Goal: Information Seeking & Learning: Find specific fact

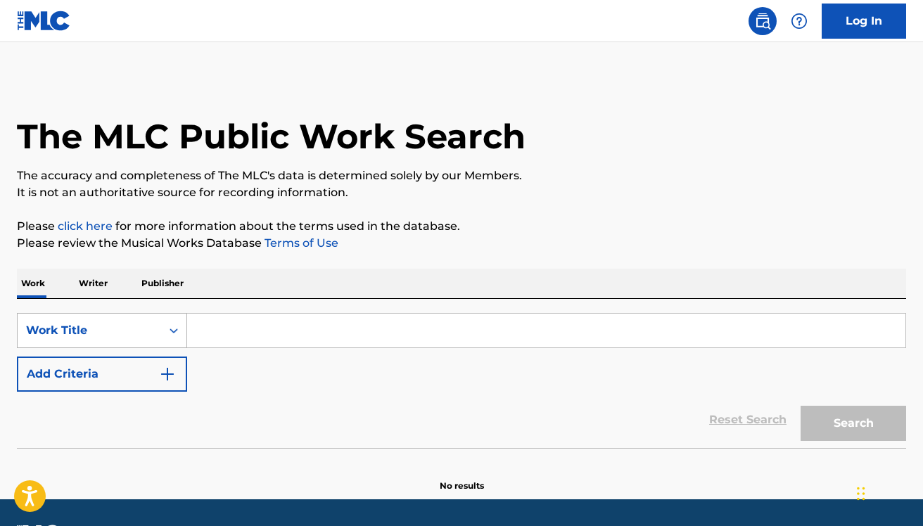
click at [110, 328] on div "Work Title" at bounding box center [102, 330] width 170 height 35
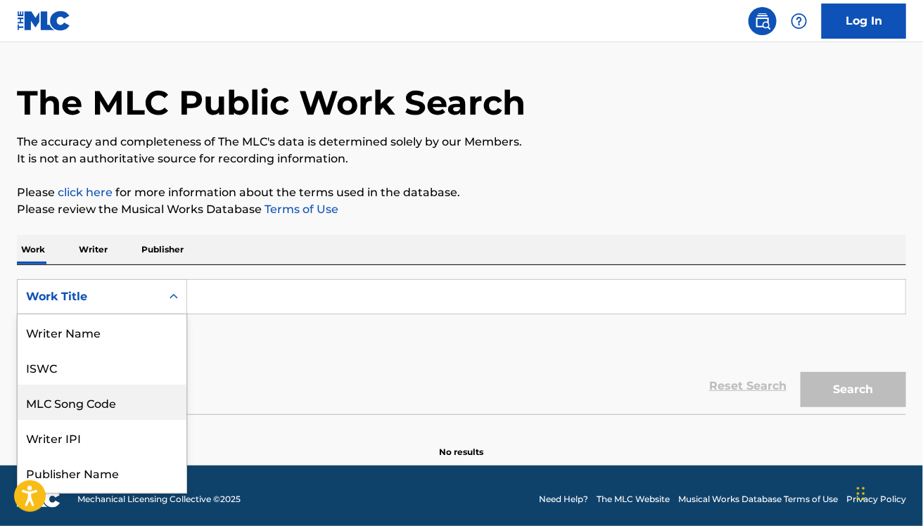
scroll to position [70, 0]
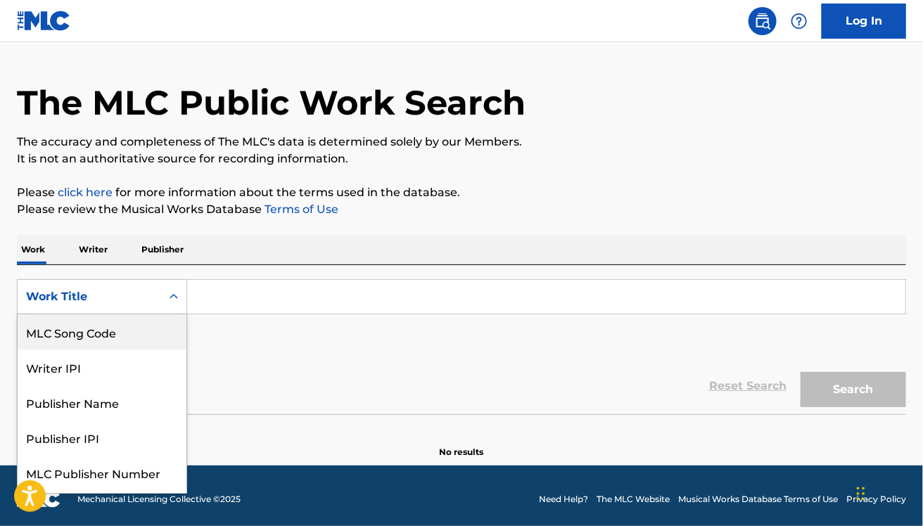
click at [121, 336] on div "MLC Song Code" at bounding box center [102, 331] width 169 height 35
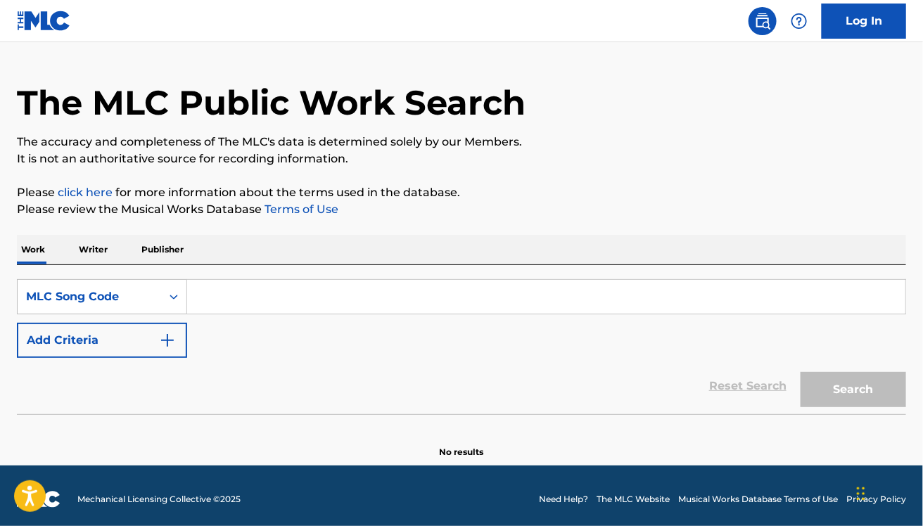
click at [229, 293] on input "Search Form" at bounding box center [546, 297] width 718 height 34
paste input "J0891V"
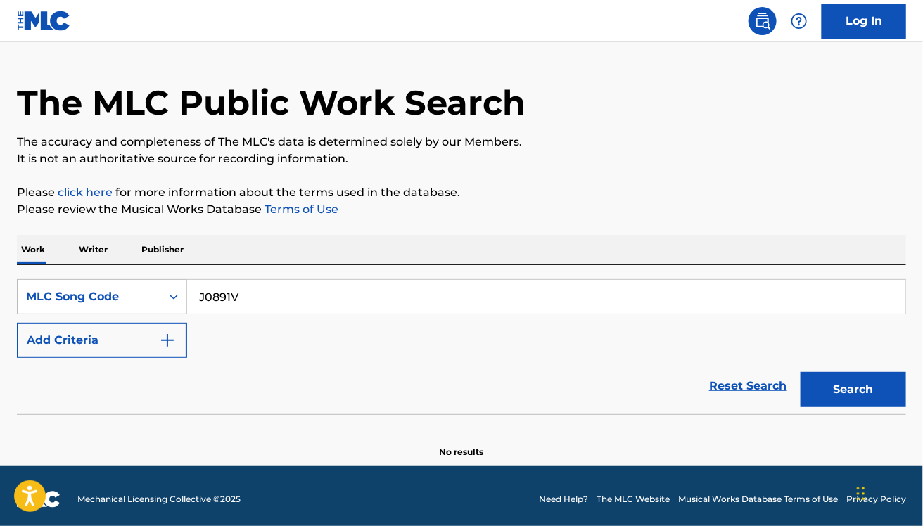
type input "J0891V"
click at [800, 372] on button "Search" at bounding box center [852, 389] width 105 height 35
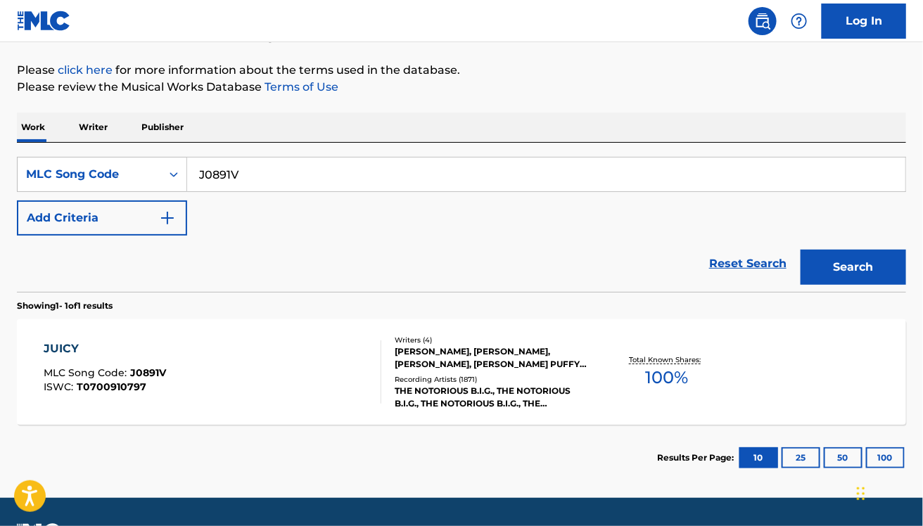
scroll to position [157, 0]
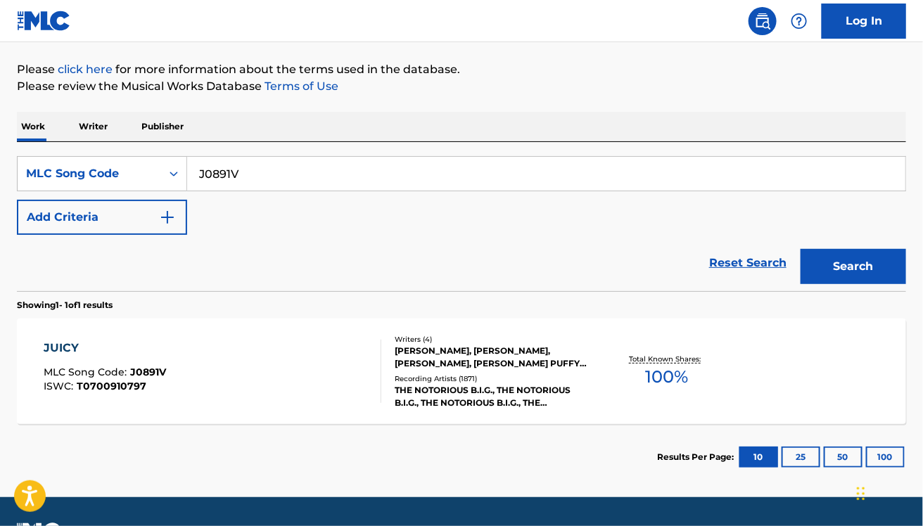
click at [255, 353] on div "JUICY MLC Song Code : J0891V ISWC : T0700910797" at bounding box center [213, 371] width 338 height 63
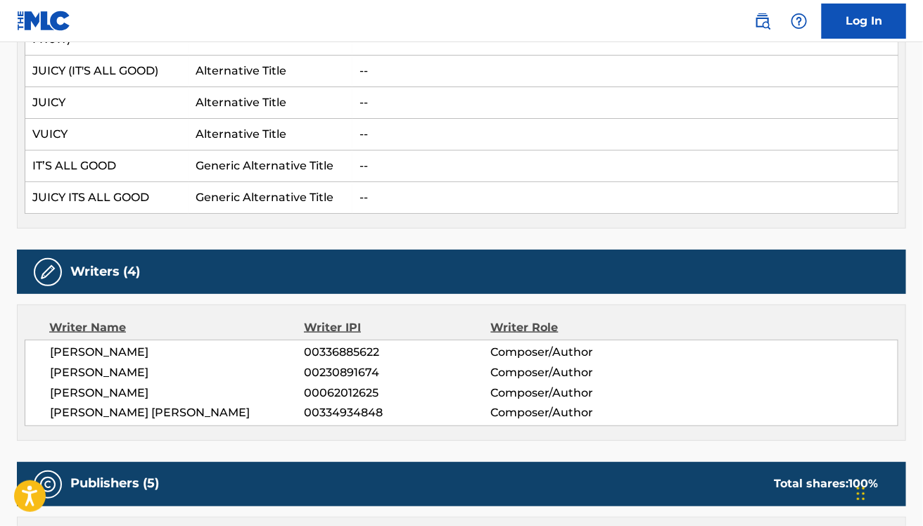
scroll to position [518, 0]
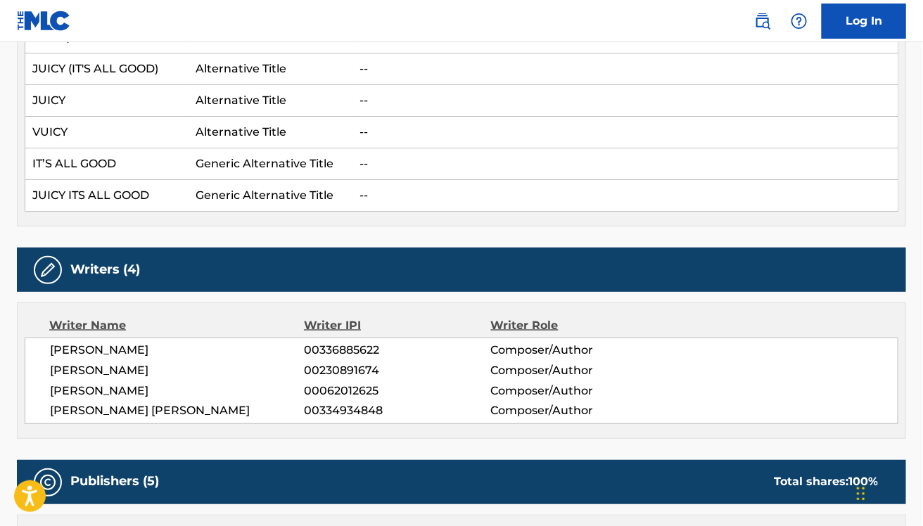
click at [117, 373] on span "[PERSON_NAME]" at bounding box center [177, 370] width 255 height 17
copy div "[PERSON_NAME]"
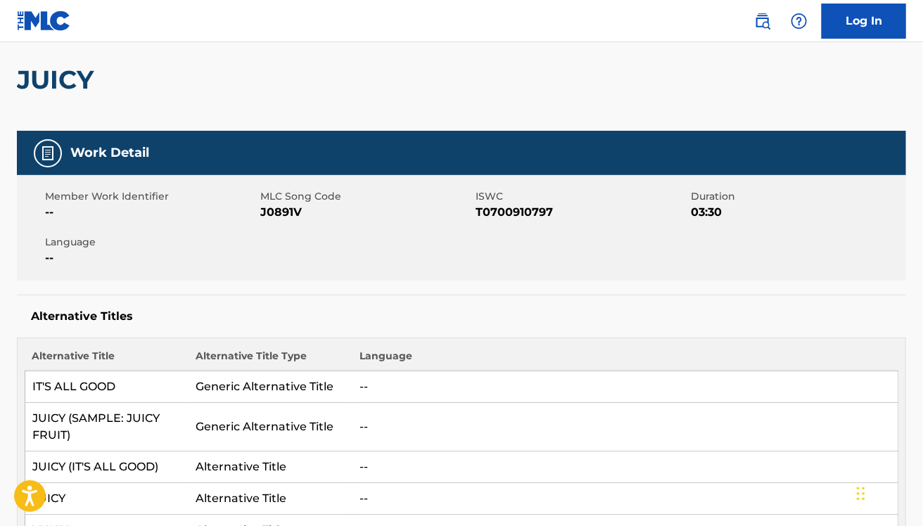
scroll to position [0, 0]
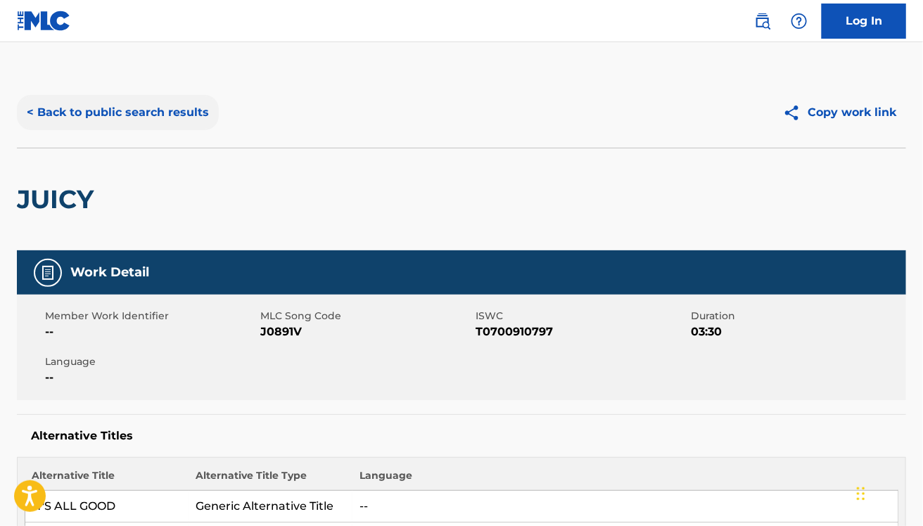
click at [102, 129] on button "< Back to public search results" at bounding box center [118, 112] width 202 height 35
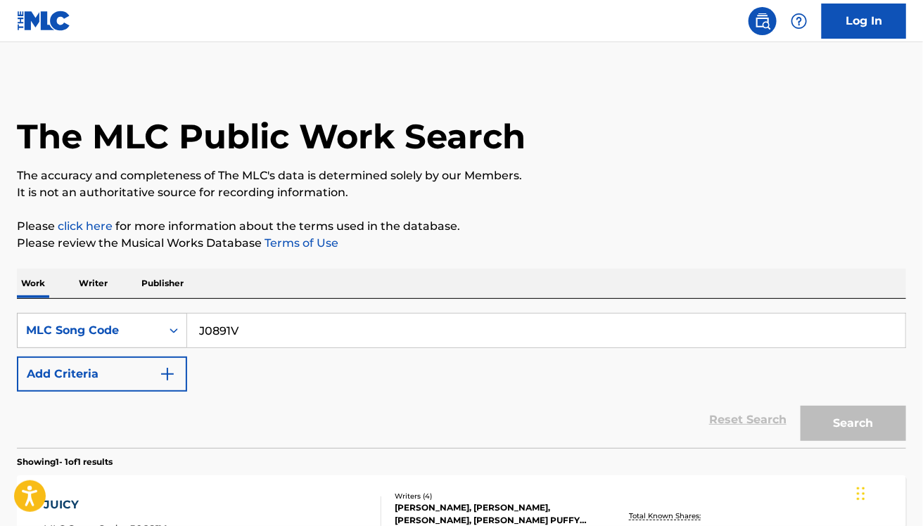
scroll to position [157, 0]
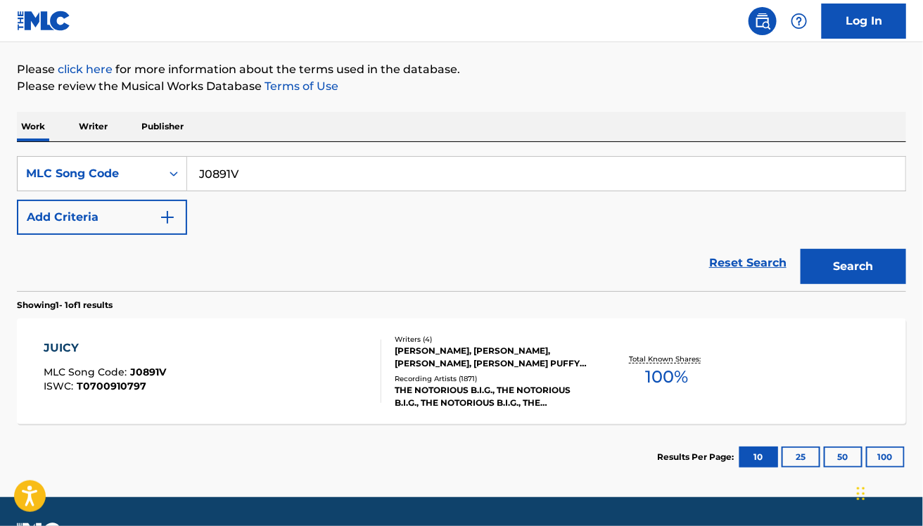
click at [278, 170] on input "J0891V" at bounding box center [546, 174] width 718 height 34
paste input "O03795"
type input "O03795"
click at [800, 249] on button "Search" at bounding box center [852, 266] width 105 height 35
click at [330, 350] on div "ONE MORE CHANCE MLC Song Code : O03795 ISWC : T0702491211" at bounding box center [213, 371] width 338 height 63
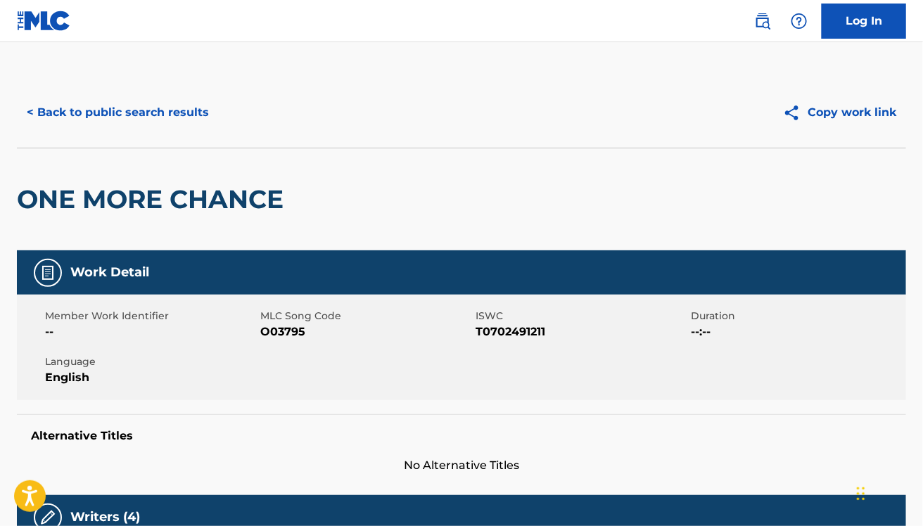
click at [265, 198] on h2 "ONE MORE CHANCE" at bounding box center [154, 200] width 274 height 32
click at [366, 198] on div "ONE MORE CHANCE" at bounding box center [461, 199] width 889 height 103
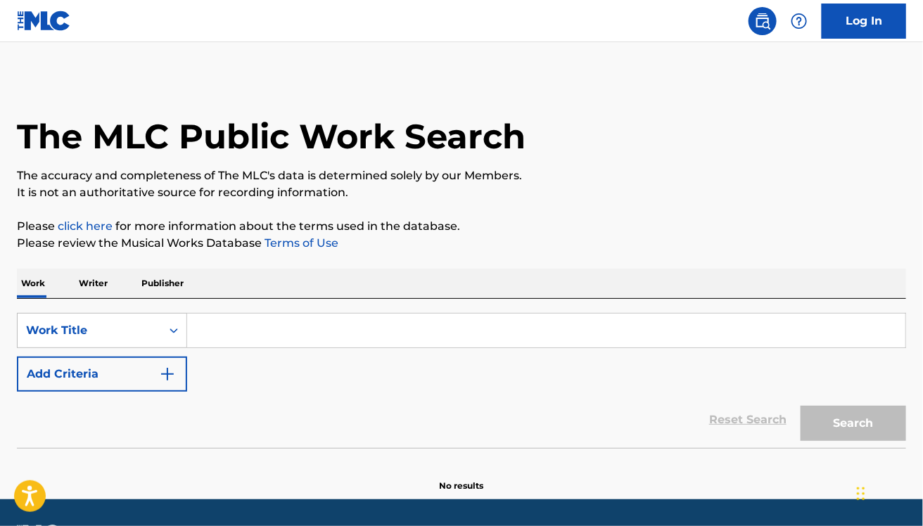
click at [278, 335] on input "Search Form" at bounding box center [546, 331] width 718 height 34
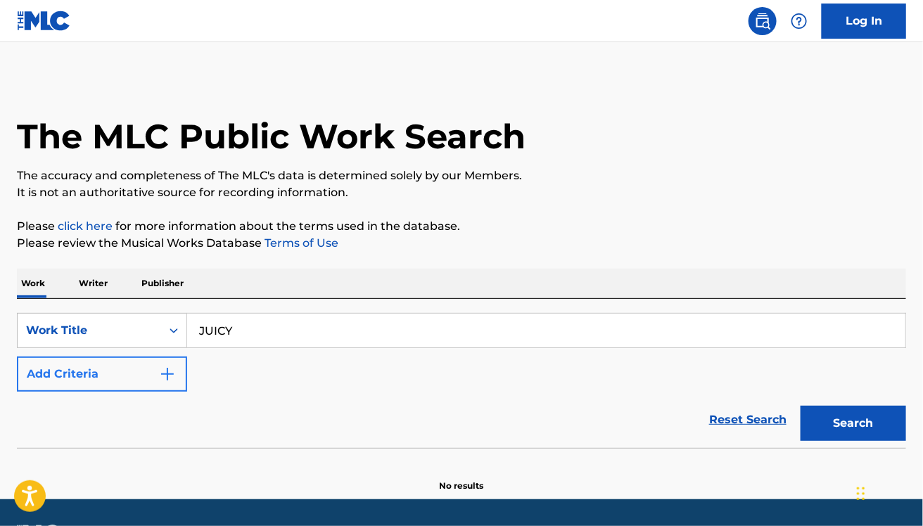
type input "JUICY"
click at [90, 380] on button "Add Criteria" at bounding box center [102, 374] width 170 height 35
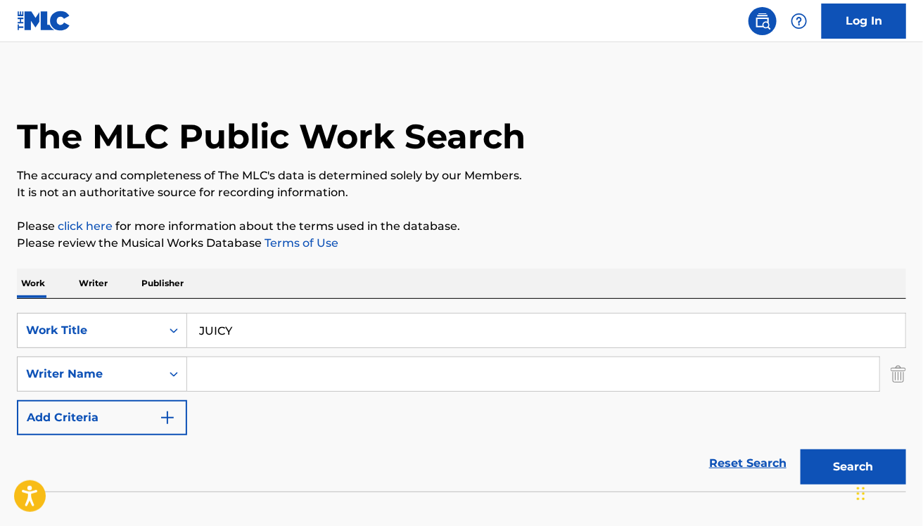
click at [241, 378] on input "Search Form" at bounding box center [533, 374] width 692 height 34
paste input "[PERSON_NAME]"
type input "[PERSON_NAME]"
click at [800, 449] on button "Search" at bounding box center [852, 466] width 105 height 35
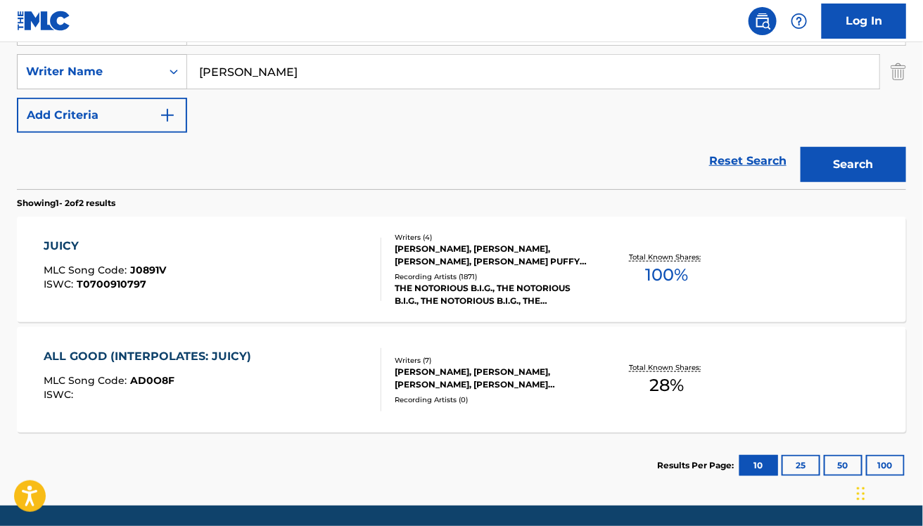
click at [300, 380] on div "ALL GOOD (INTERPOLATES: JUICY) MLC Song Code : AD0O8F ISWC :" at bounding box center [213, 379] width 338 height 63
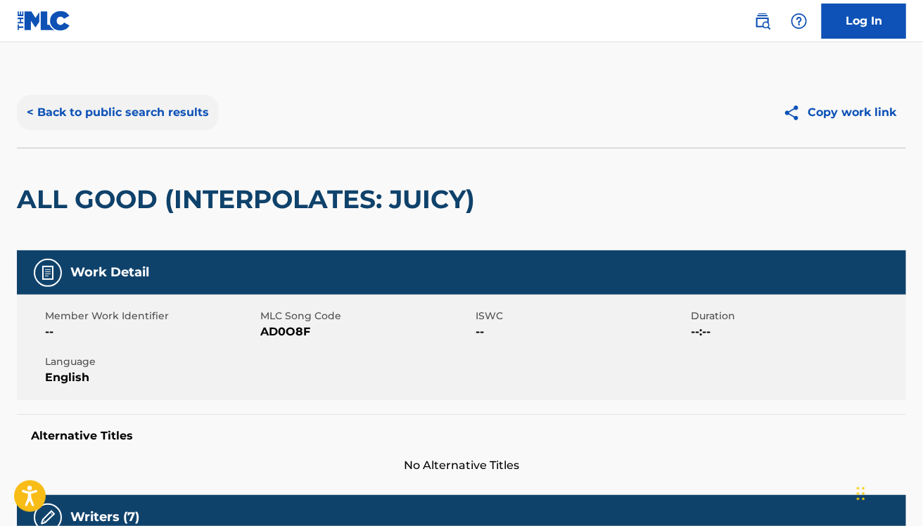
click at [163, 117] on button "< Back to public search results" at bounding box center [118, 112] width 202 height 35
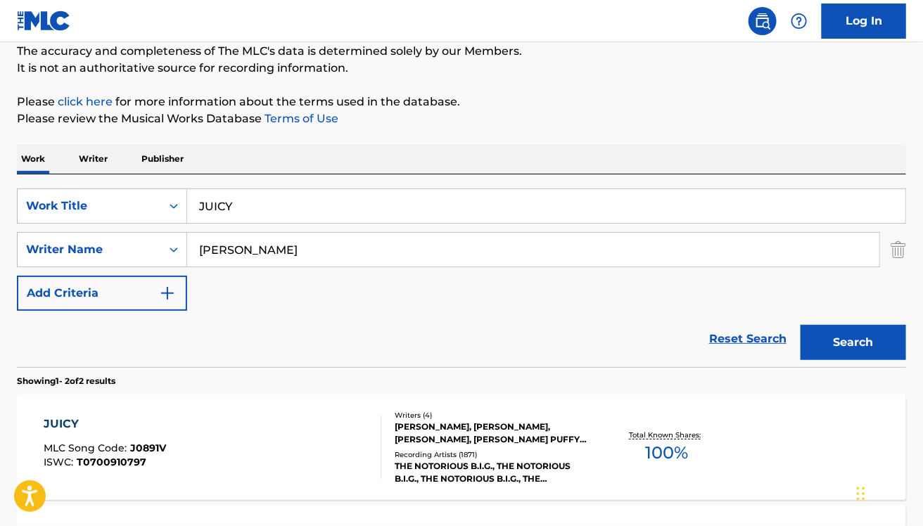
scroll to position [123, 0]
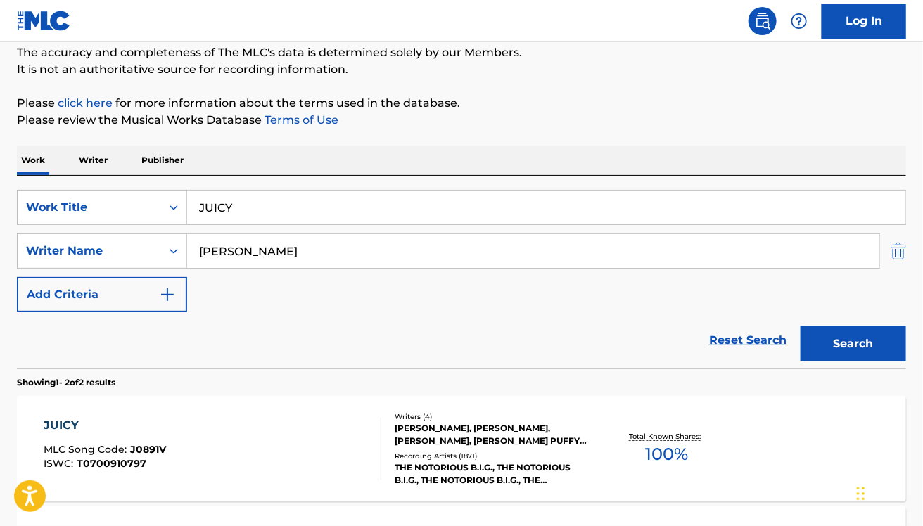
click at [897, 264] on img "Search Form" at bounding box center [897, 250] width 15 height 35
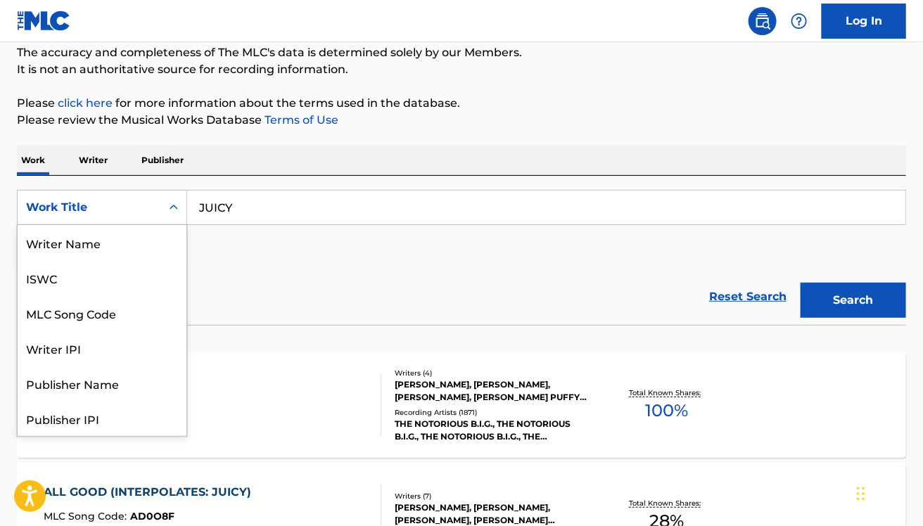
click at [114, 213] on div "Work Title" at bounding box center [89, 207] width 127 height 17
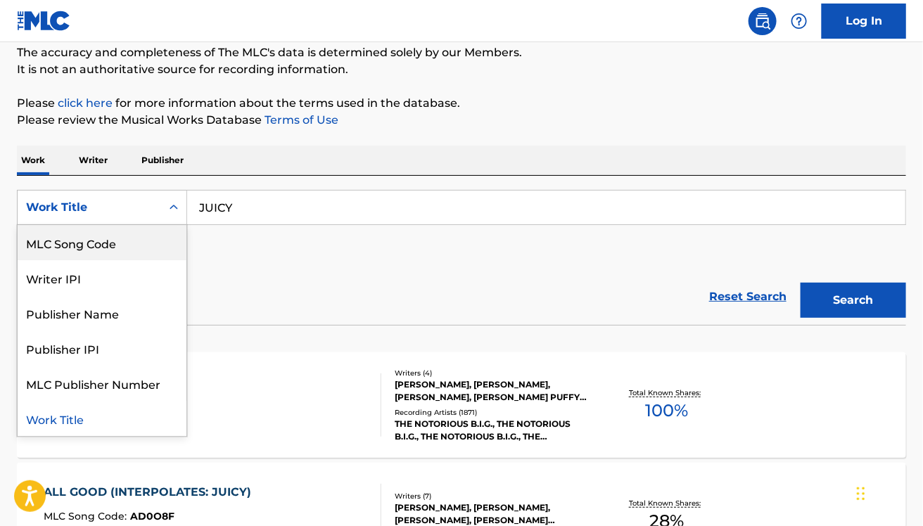
click at [134, 248] on div "MLC Song Code" at bounding box center [102, 242] width 169 height 35
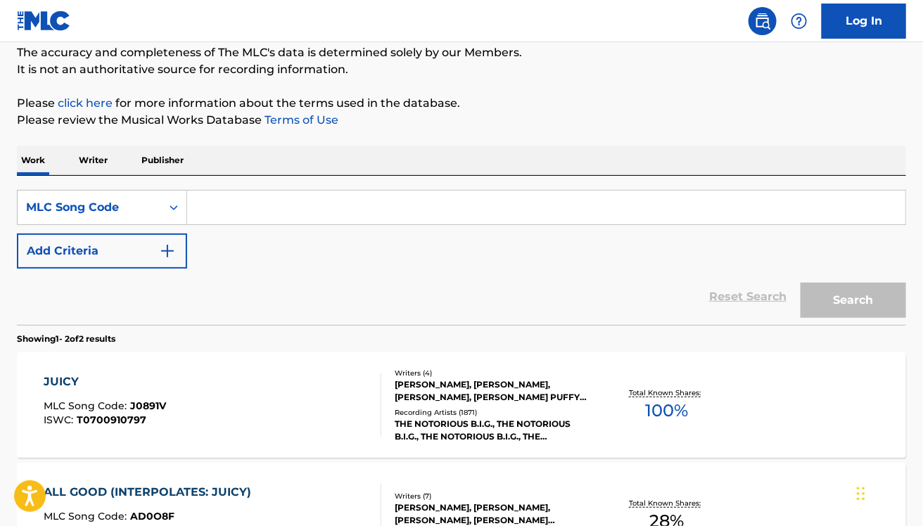
click at [246, 219] on input "Search Form" at bounding box center [546, 208] width 718 height 34
paste input "O07923"
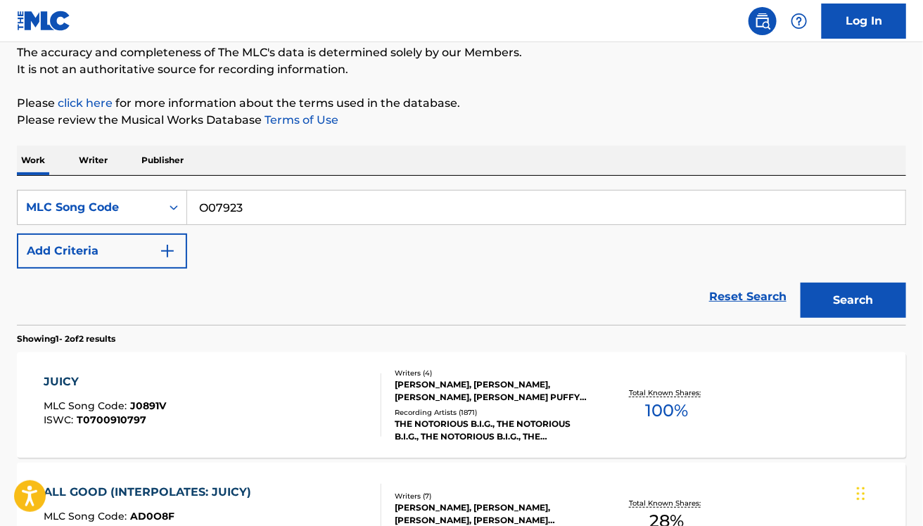
type input "O07923"
click at [800, 283] on button "Search" at bounding box center [852, 300] width 105 height 35
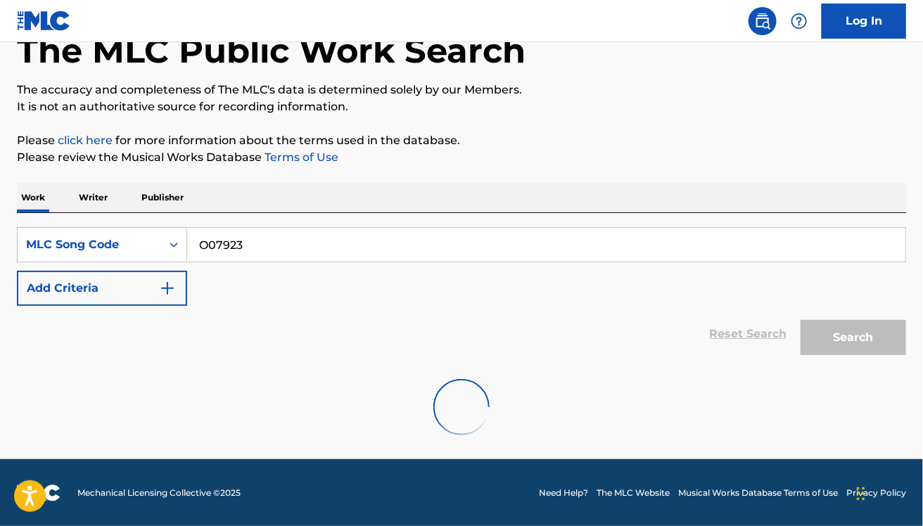
scroll to position [123, 0]
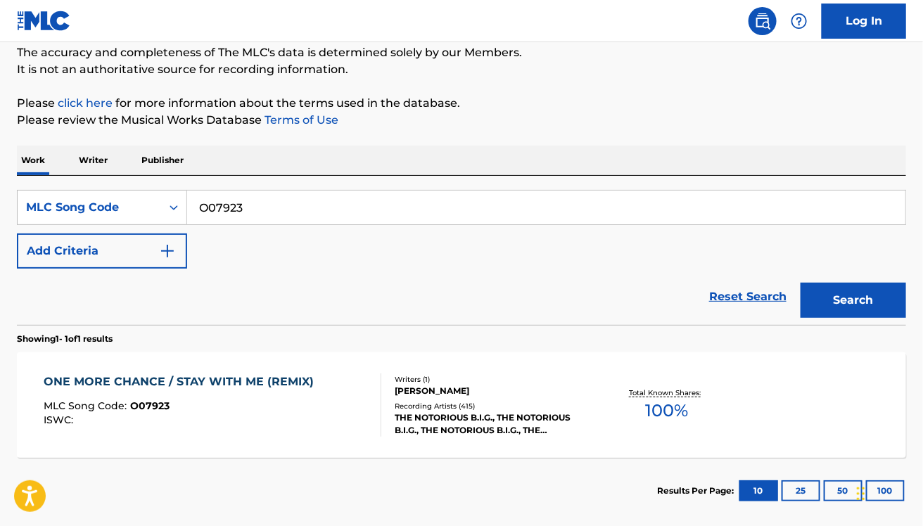
click at [219, 409] on div "MLC Song Code : O07923" at bounding box center [182, 408] width 277 height 14
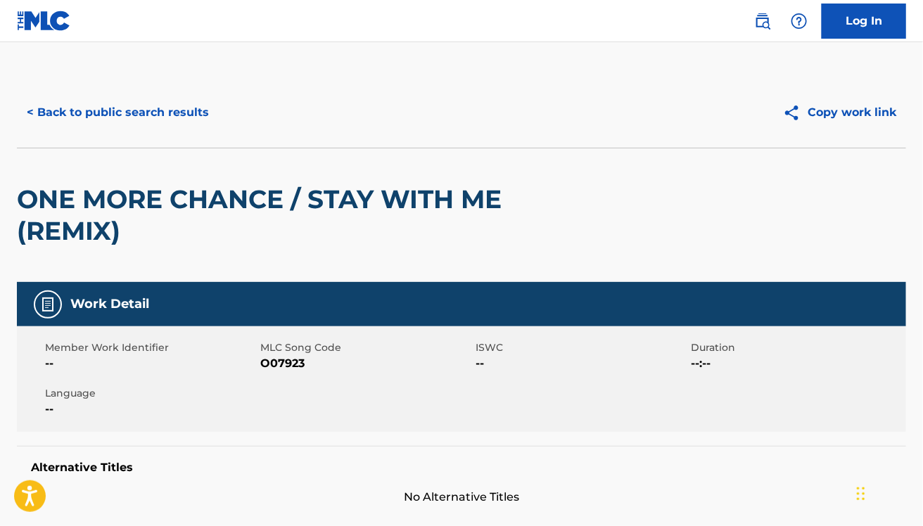
click at [584, 93] on div "< Back to public search results Copy work link" at bounding box center [461, 112] width 889 height 70
